Goal: Task Accomplishment & Management: Manage account settings

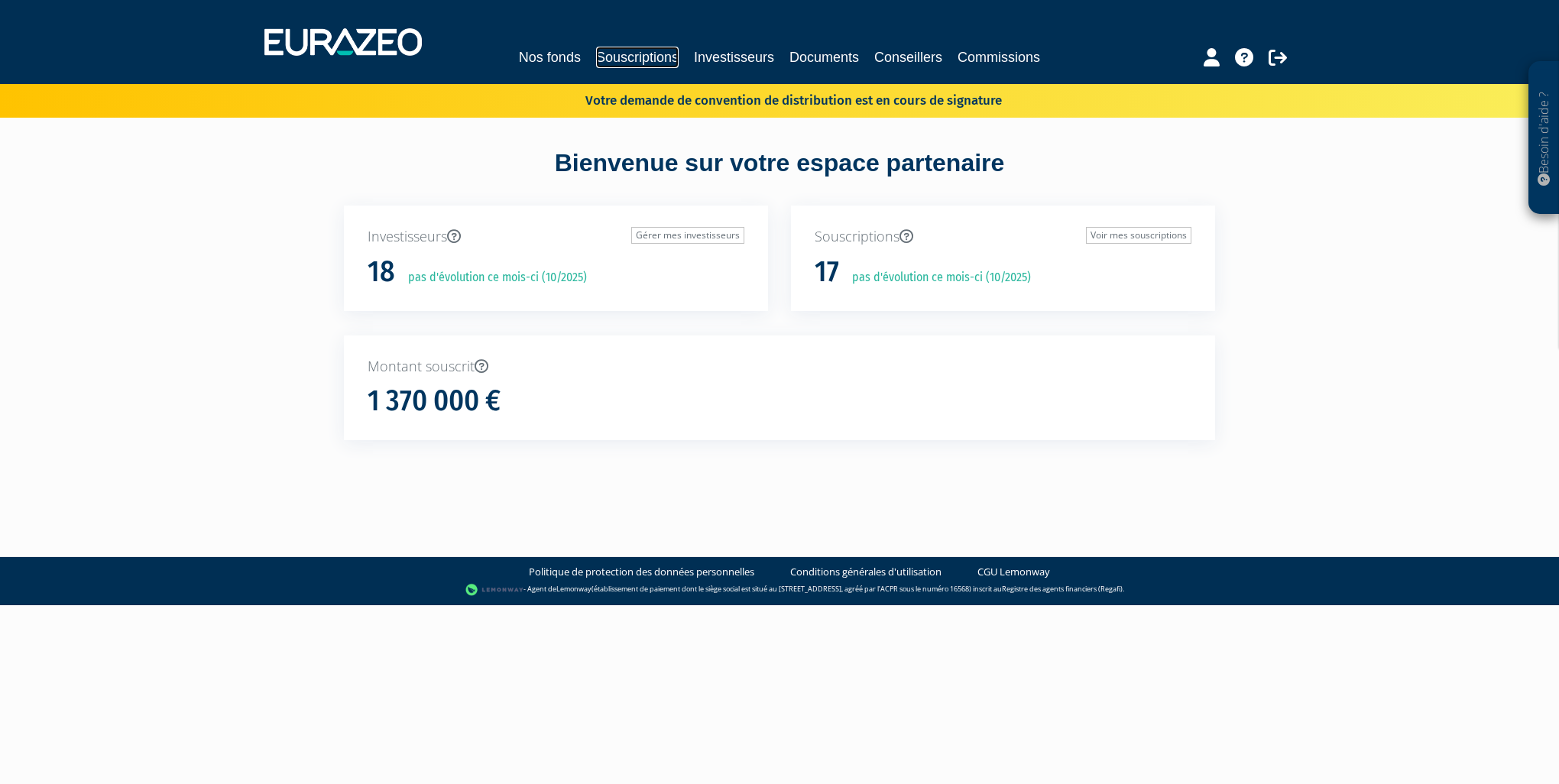
click at [657, 52] on link "Souscriptions" at bounding box center [637, 58] width 82 height 22
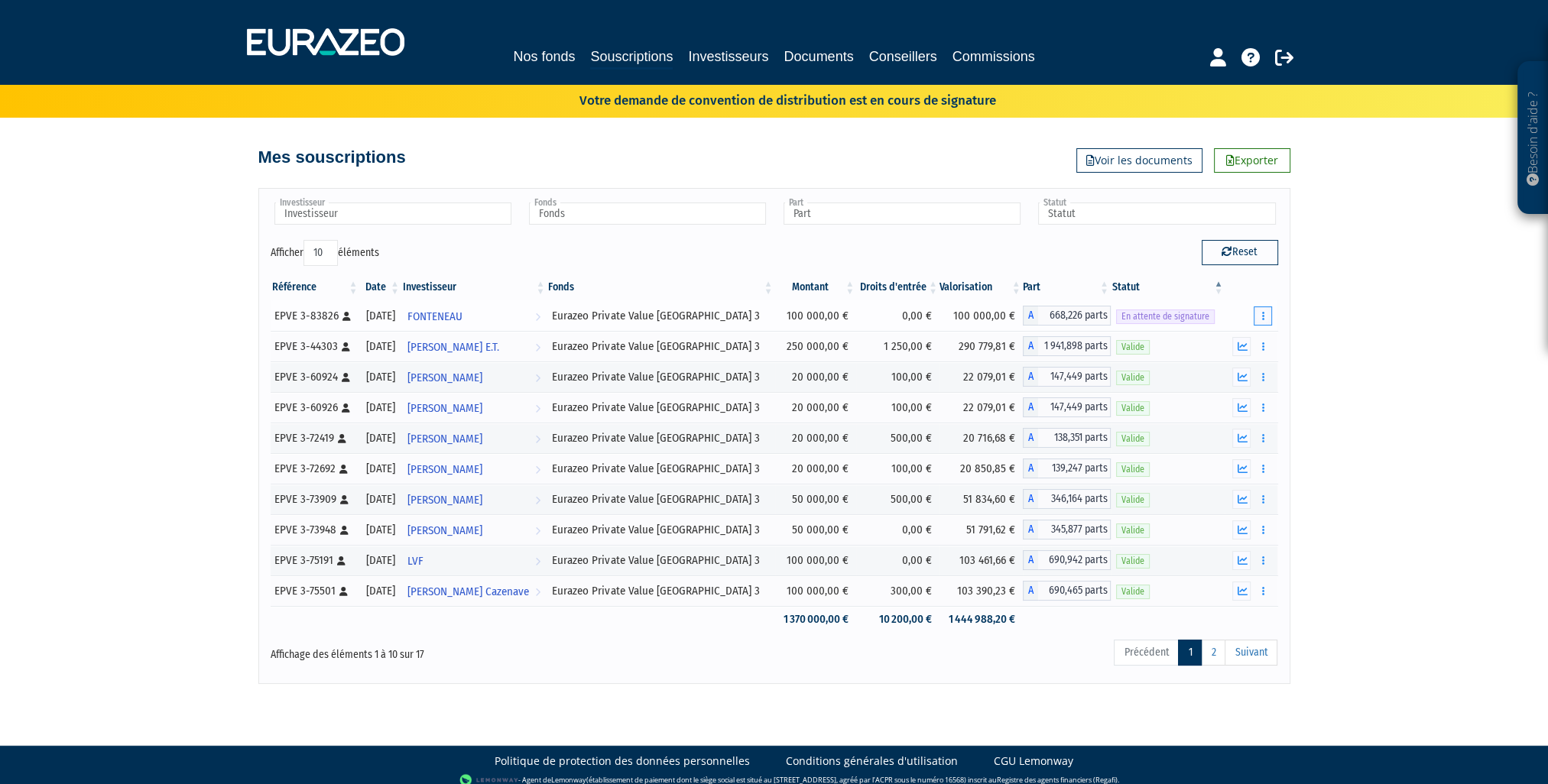
click at [1264, 311] on button "button" at bounding box center [1263, 316] width 18 height 19
click at [1229, 341] on link "Renvoyer le mail" at bounding box center [1224, 343] width 86 height 25
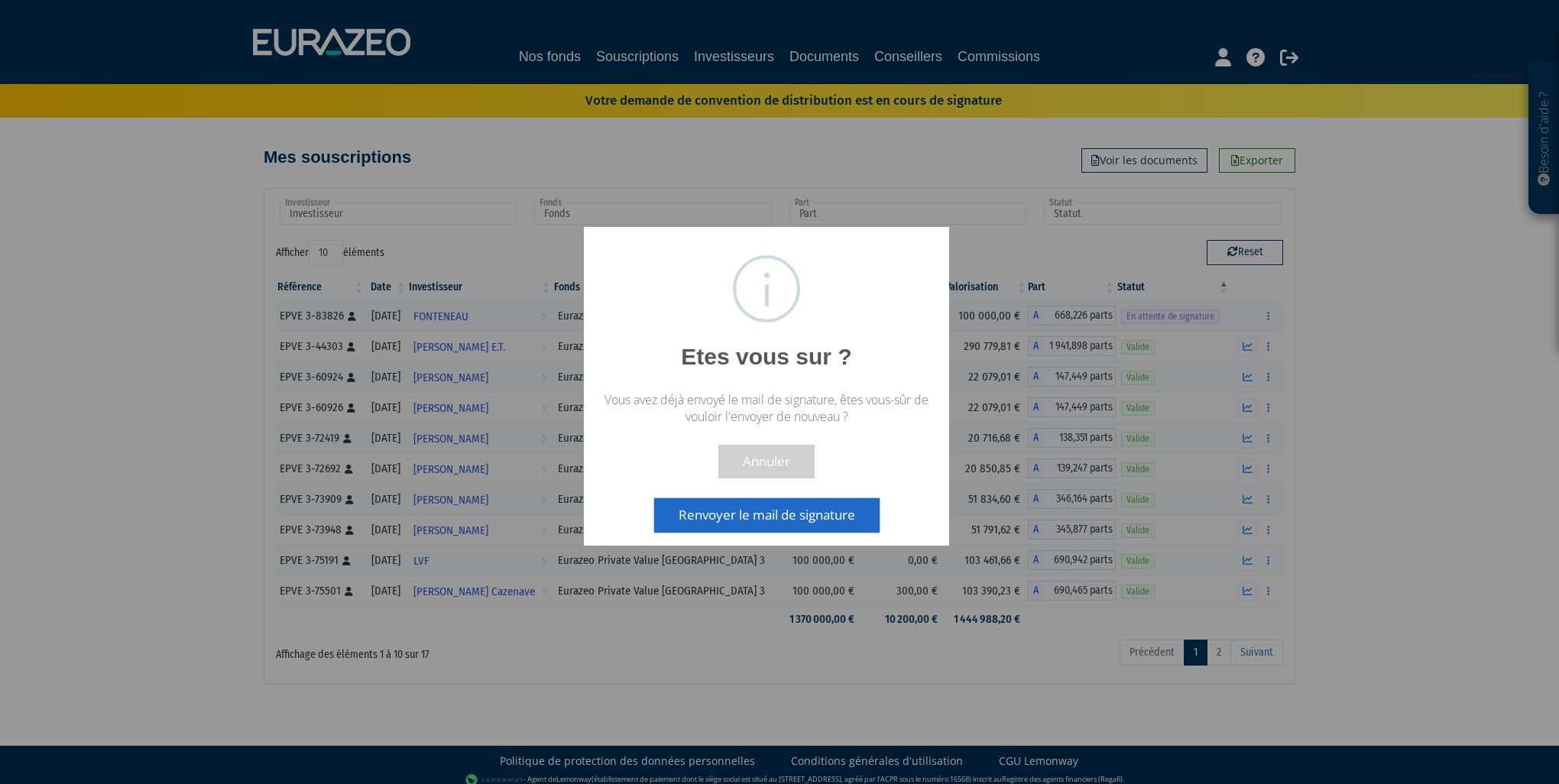
click at [802, 516] on button "Renvoyer le mail de signature" at bounding box center [766, 515] width 225 height 34
